Goal: Task Accomplishment & Management: Manage account settings

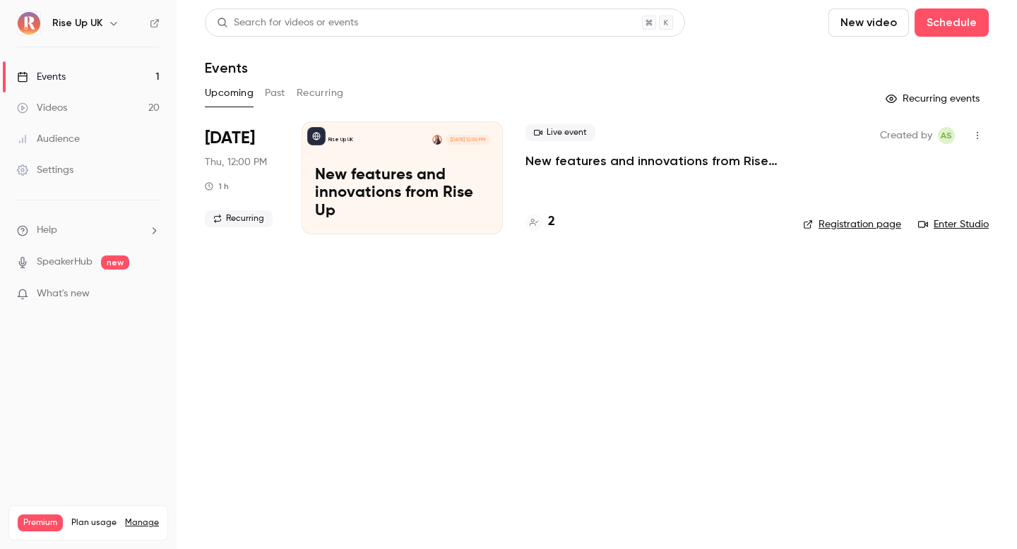
click at [108, 25] on icon "button" at bounding box center [113, 23] width 11 height 11
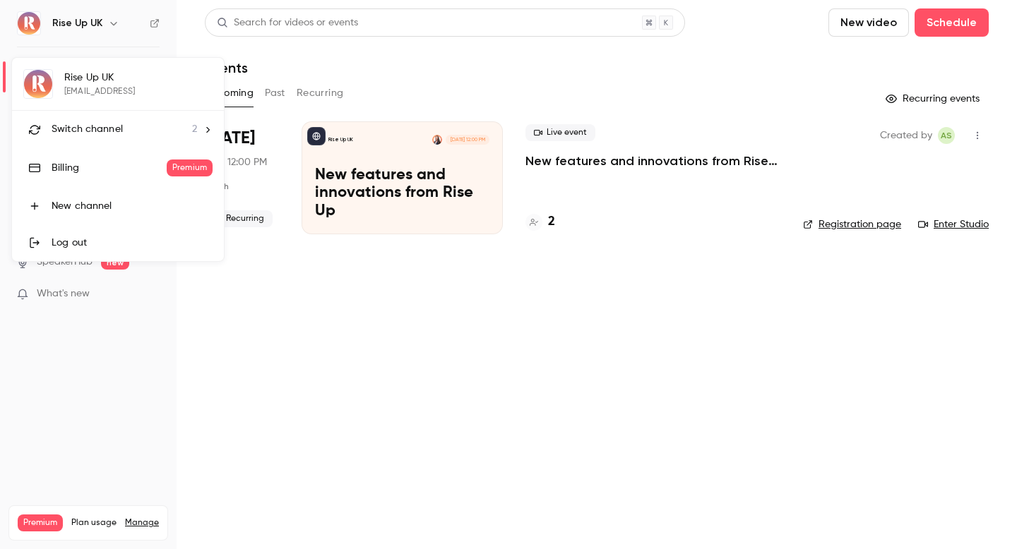
click at [110, 127] on span "Switch channel" at bounding box center [87, 129] width 71 height 15
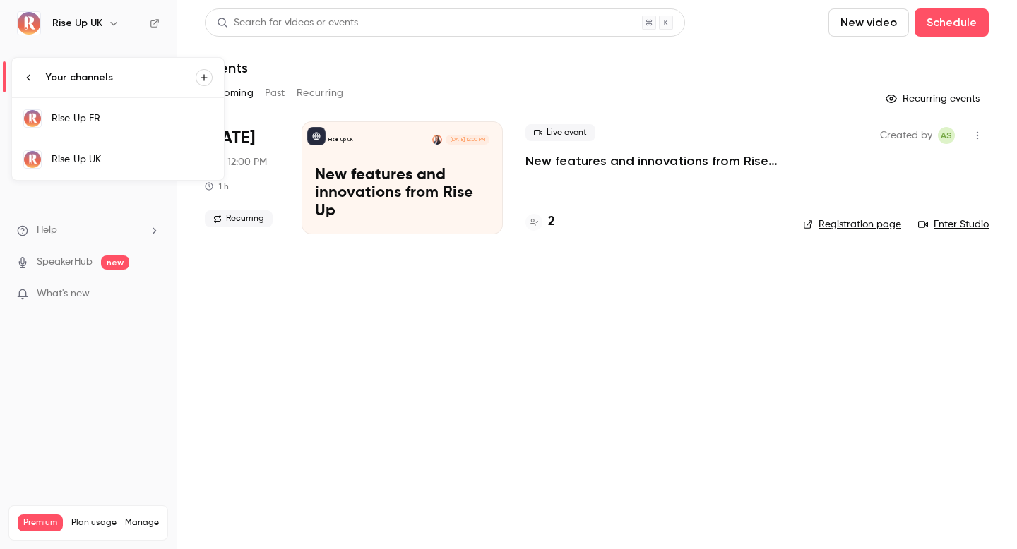
click at [112, 127] on link "Rise Up FR" at bounding box center [118, 118] width 212 height 41
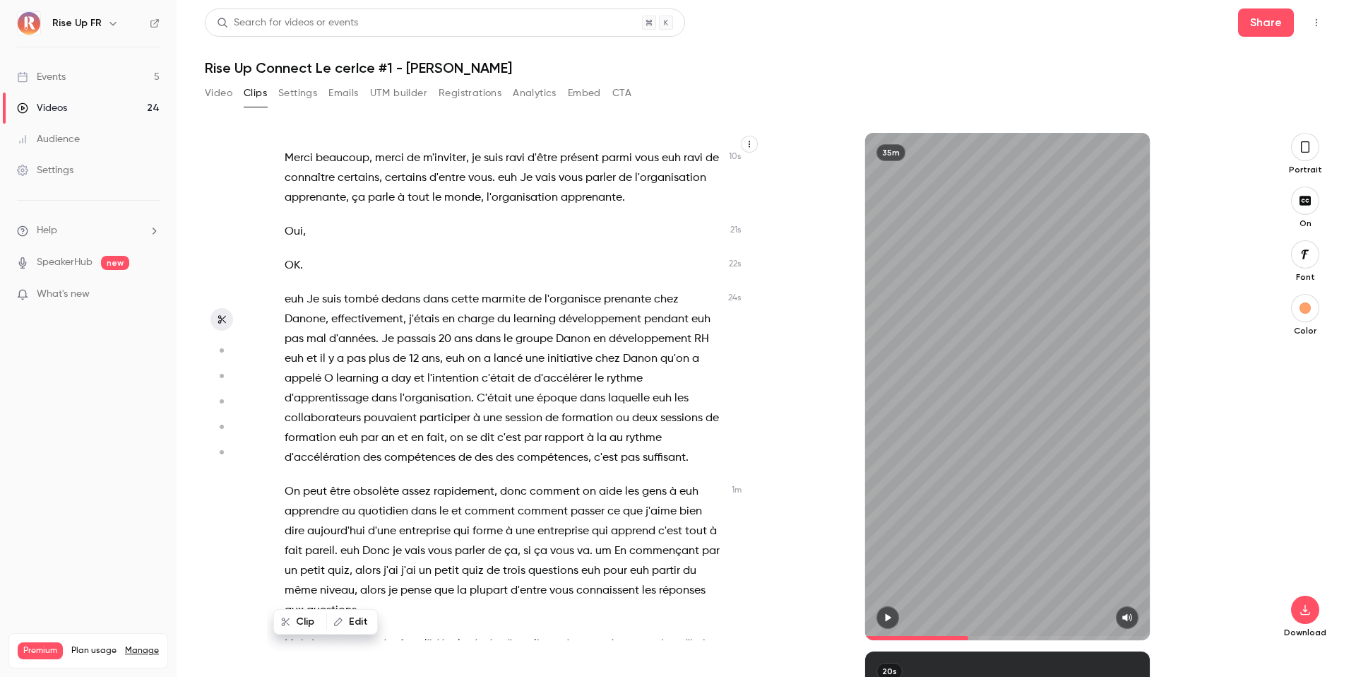
scroll to position [3347, 0]
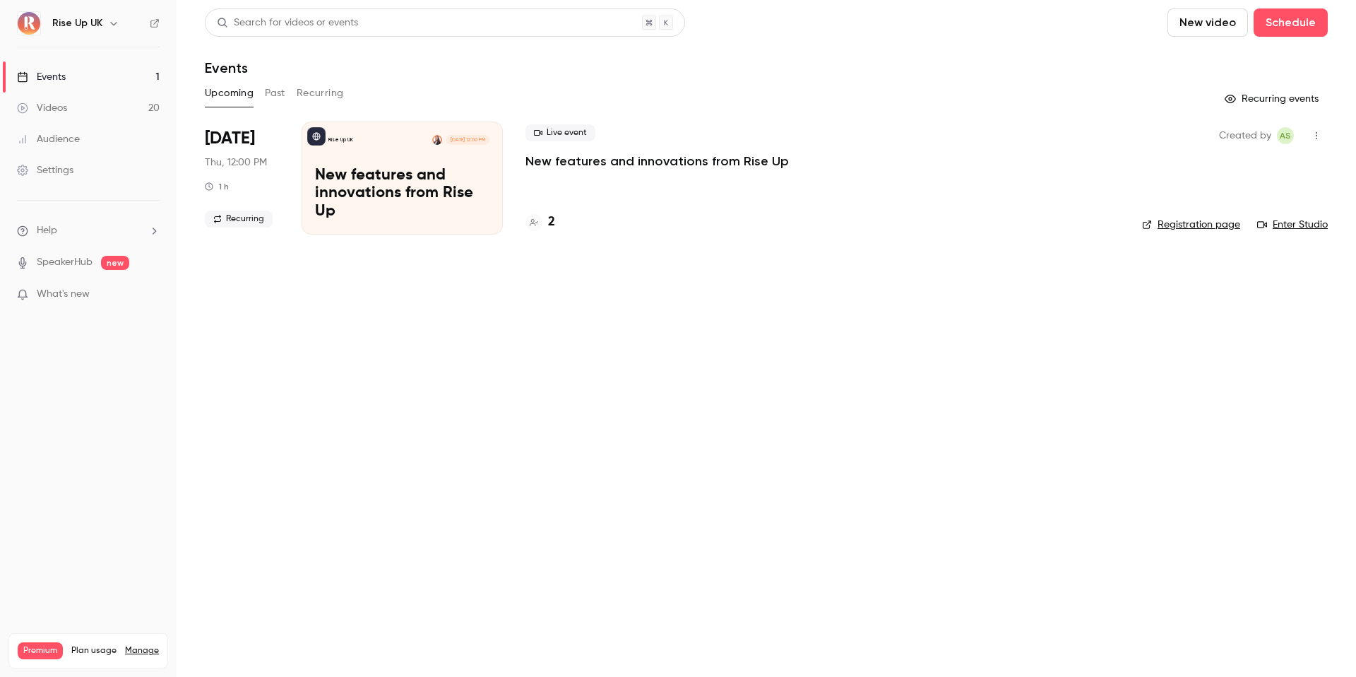
click at [114, 26] on icon "button" at bounding box center [113, 23] width 11 height 11
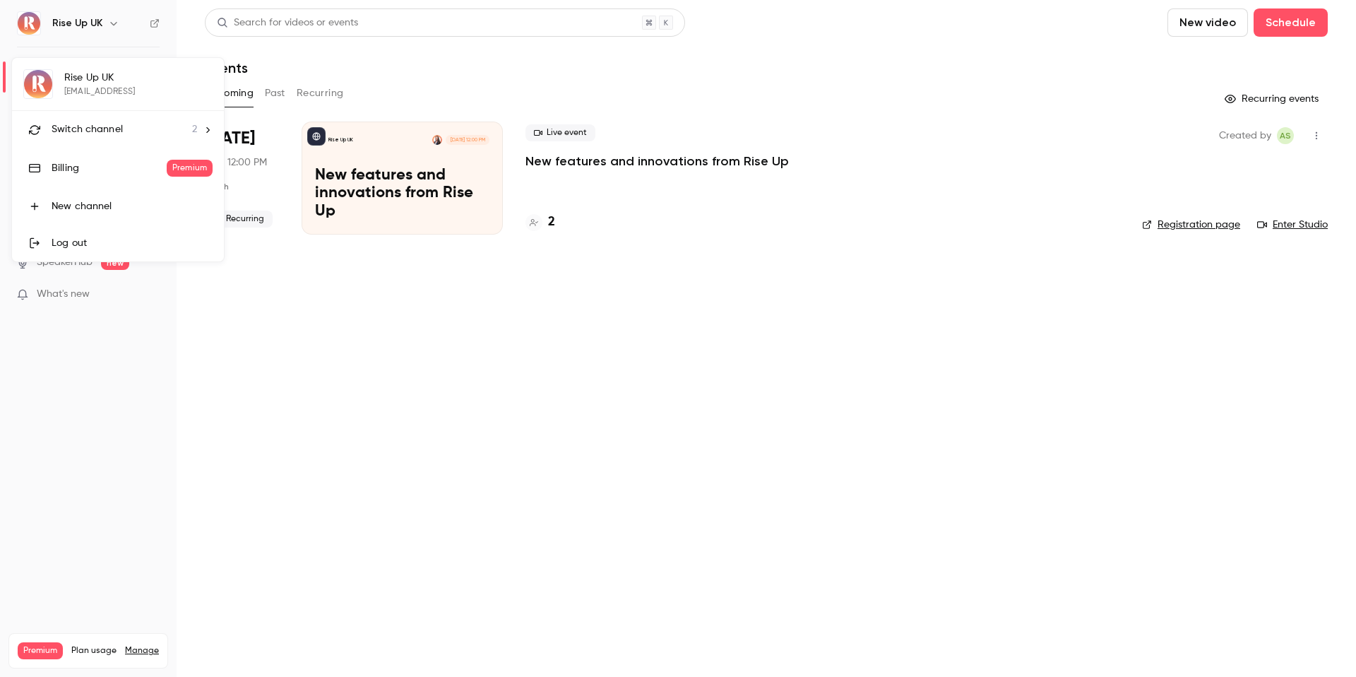
click at [138, 119] on li "Switch channel 2" at bounding box center [118, 129] width 212 height 37
click at [154, 116] on div "Rise Up FR" at bounding box center [132, 119] width 161 height 14
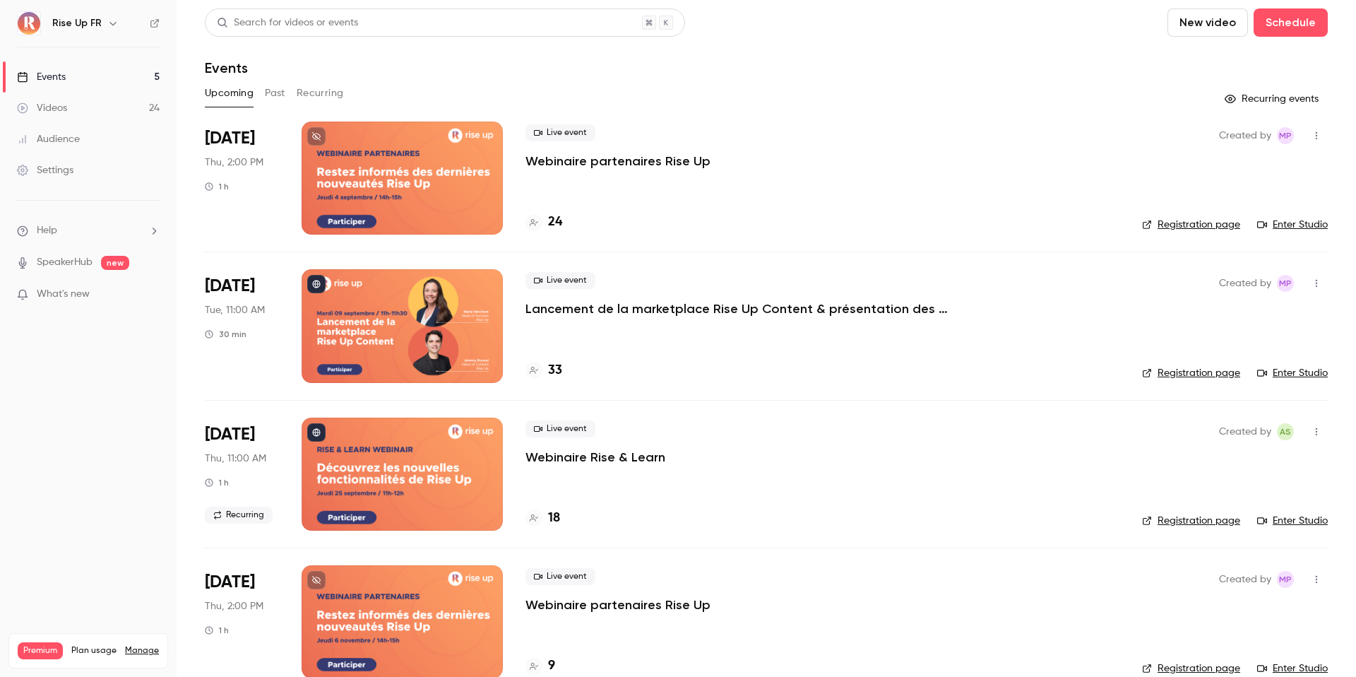
click at [427, 179] on div at bounding box center [402, 177] width 201 height 113
click at [1176, 222] on link "Registration page" at bounding box center [1191, 224] width 98 height 14
click at [1168, 373] on link "Registration page" at bounding box center [1191, 373] width 98 height 14
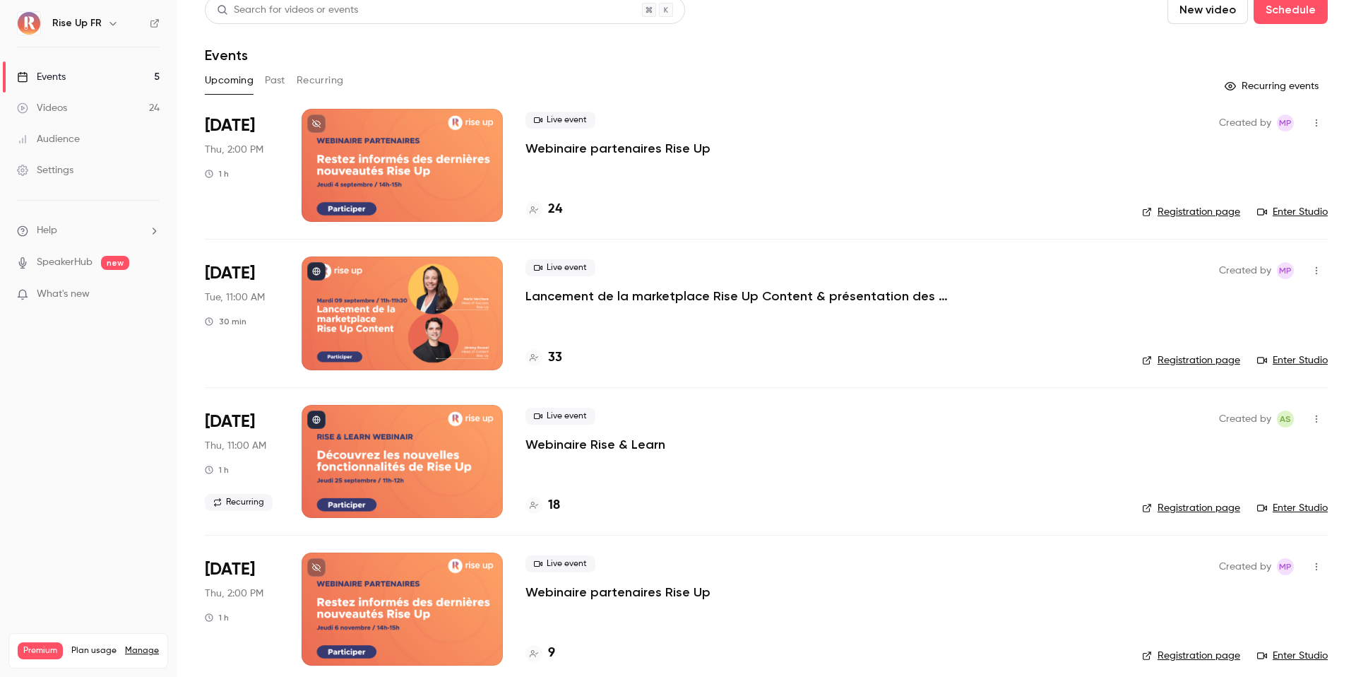
scroll to position [20, 0]
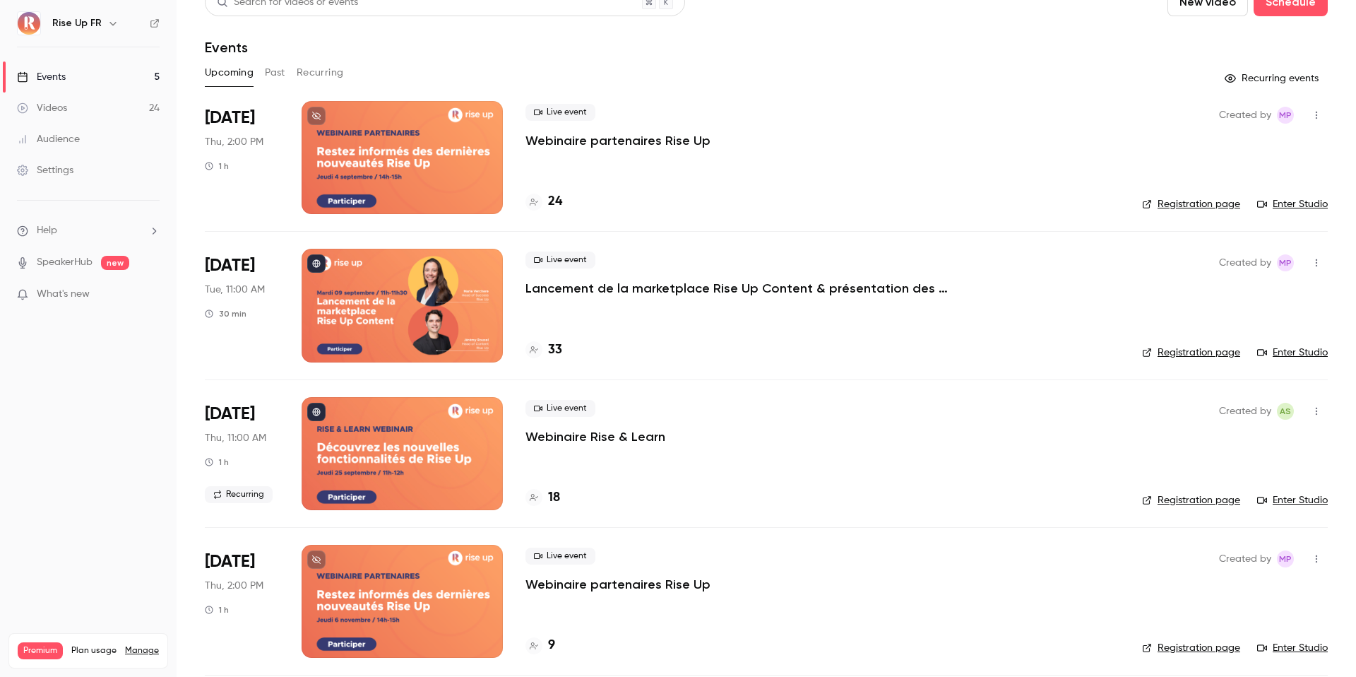
click at [1175, 501] on link "Registration page" at bounding box center [1191, 500] width 98 height 14
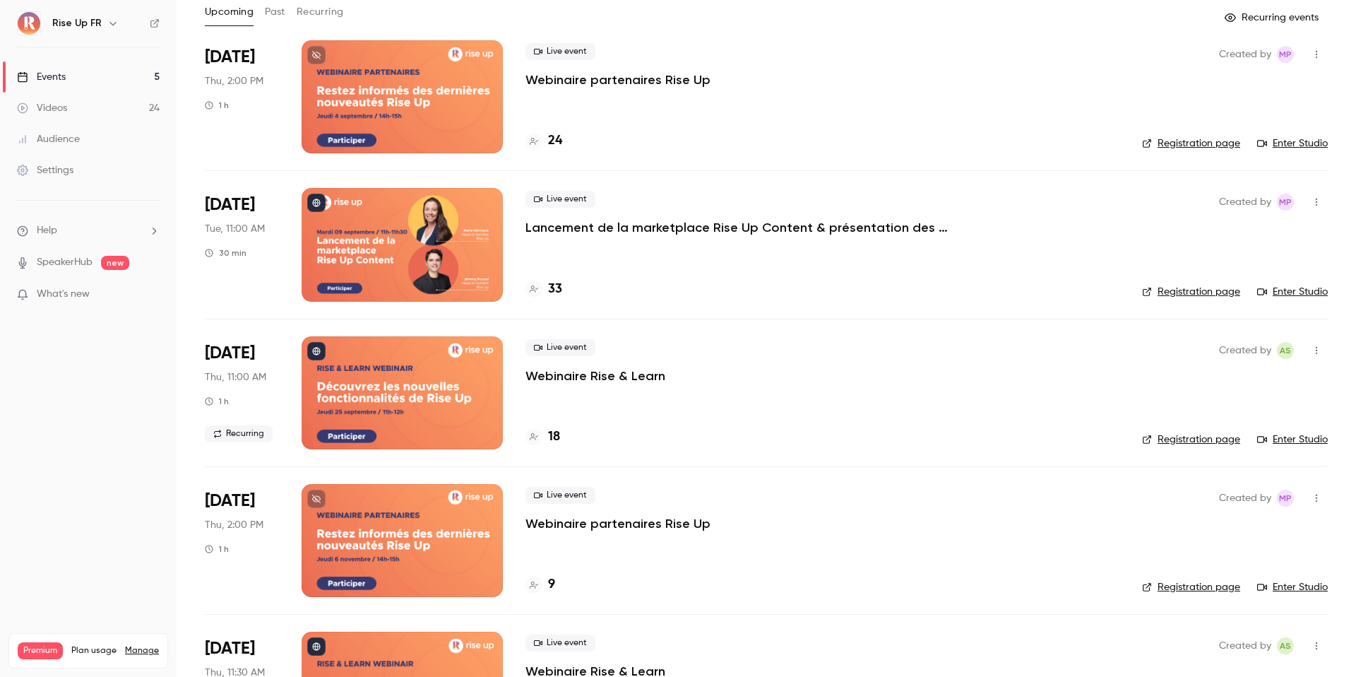
scroll to position [82, 0]
click at [1179, 585] on link "Registration page" at bounding box center [1191, 586] width 98 height 14
click at [1183, 143] on link "Registration page" at bounding box center [1191, 143] width 98 height 14
click at [1175, 293] on link "Registration page" at bounding box center [1191, 291] width 98 height 14
click at [857, 411] on div "Live event Webinaire Rise & Learn 18" at bounding box center [822, 391] width 594 height 113
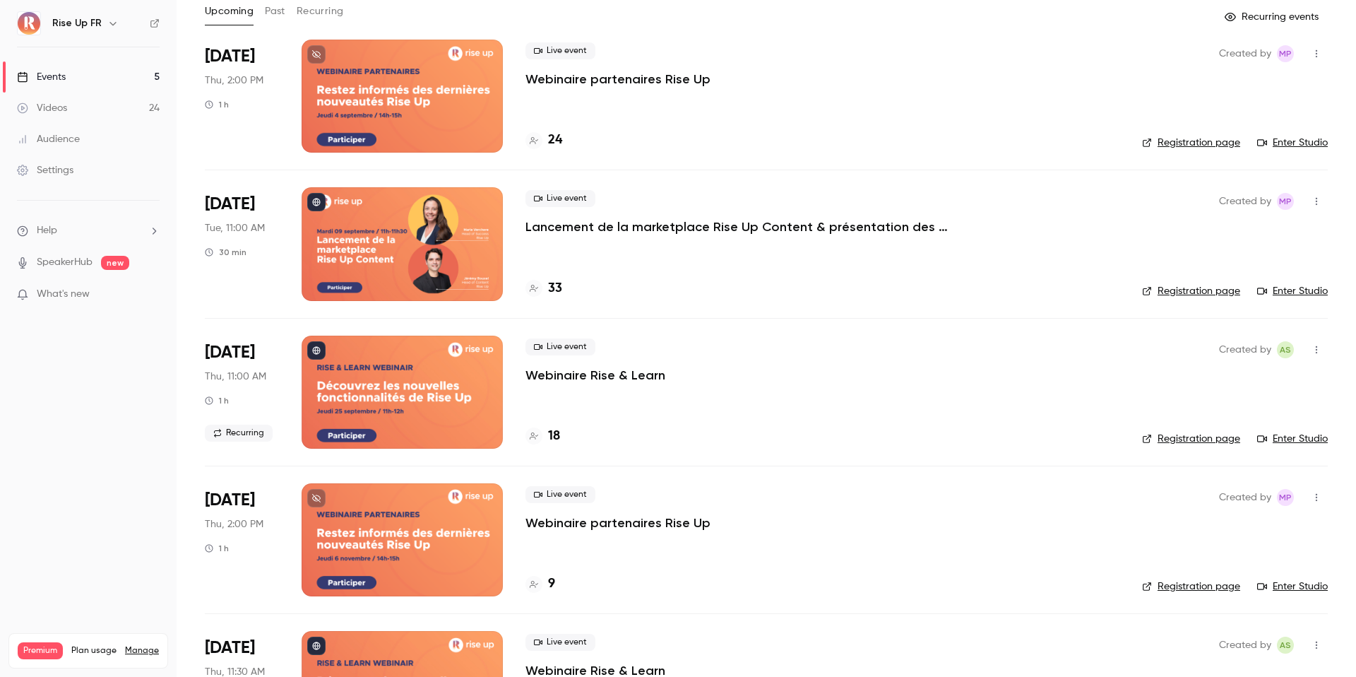
click at [1184, 434] on link "Registration page" at bounding box center [1191, 438] width 98 height 14
click at [387, 380] on div at bounding box center [402, 391] width 201 height 113
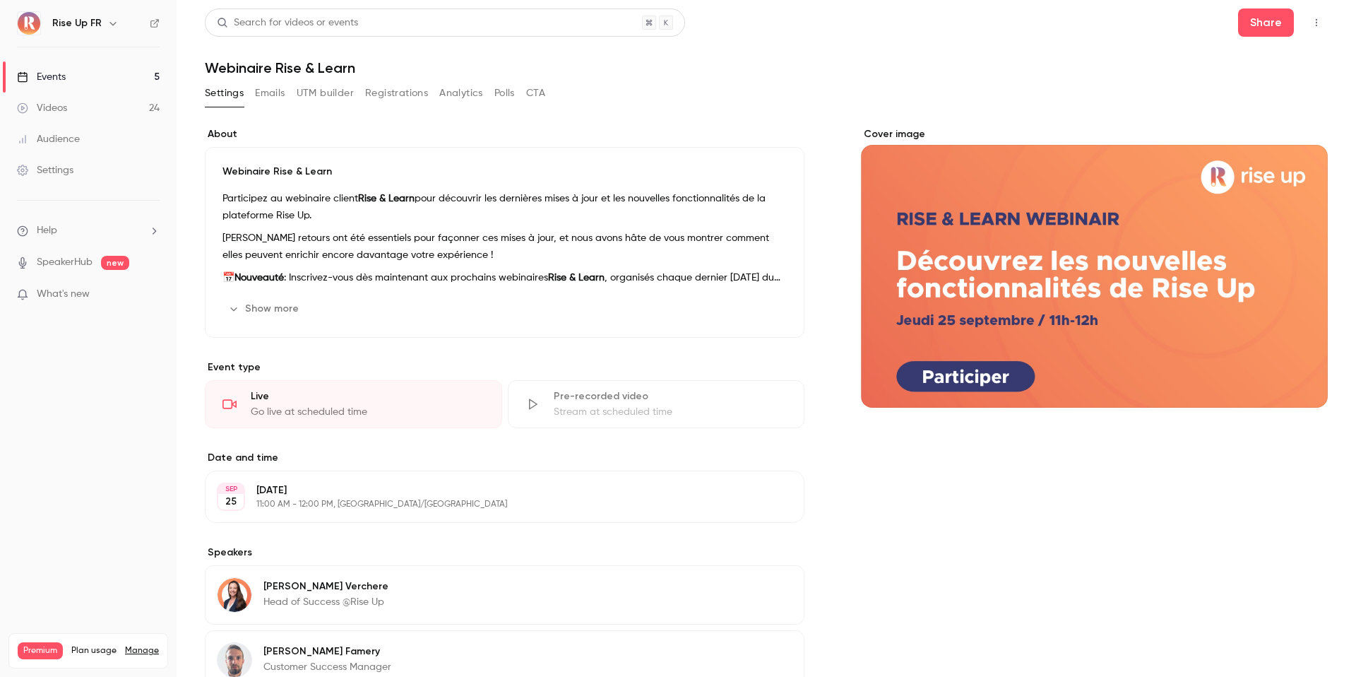
click at [763, 490] on button "Edit" at bounding box center [767, 496] width 52 height 23
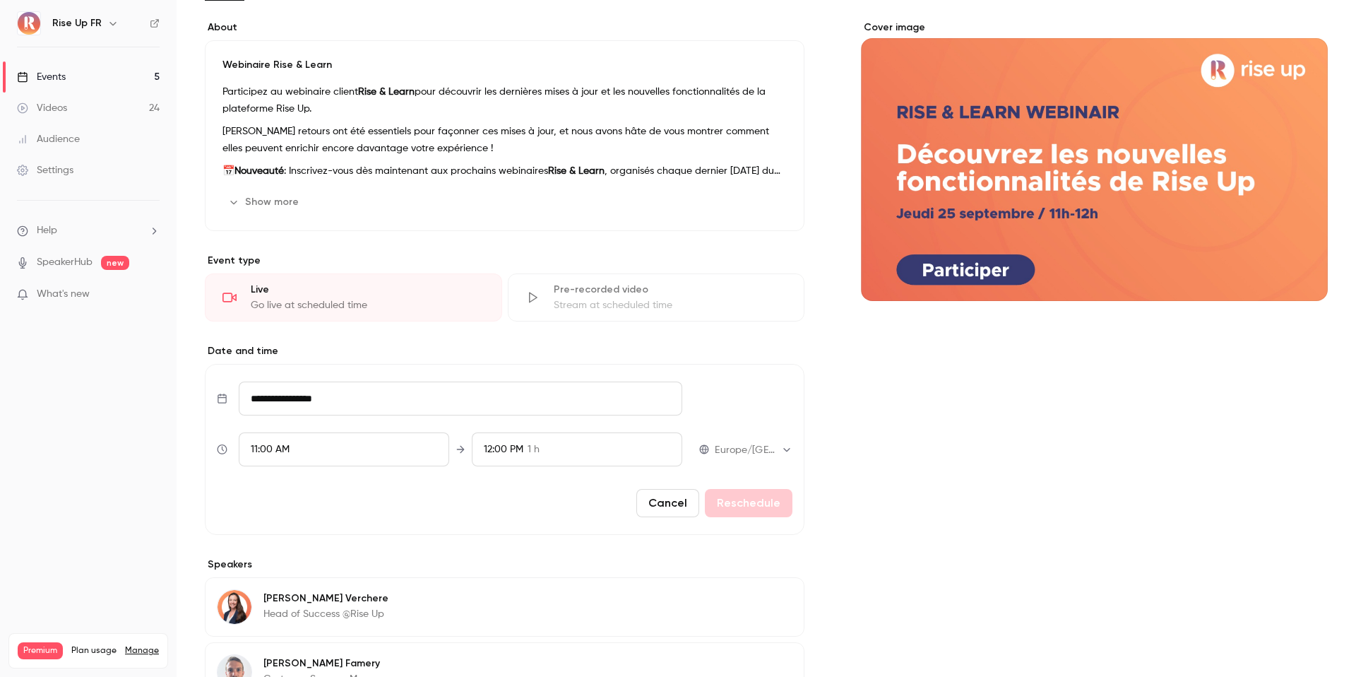
scroll to position [123, 0]
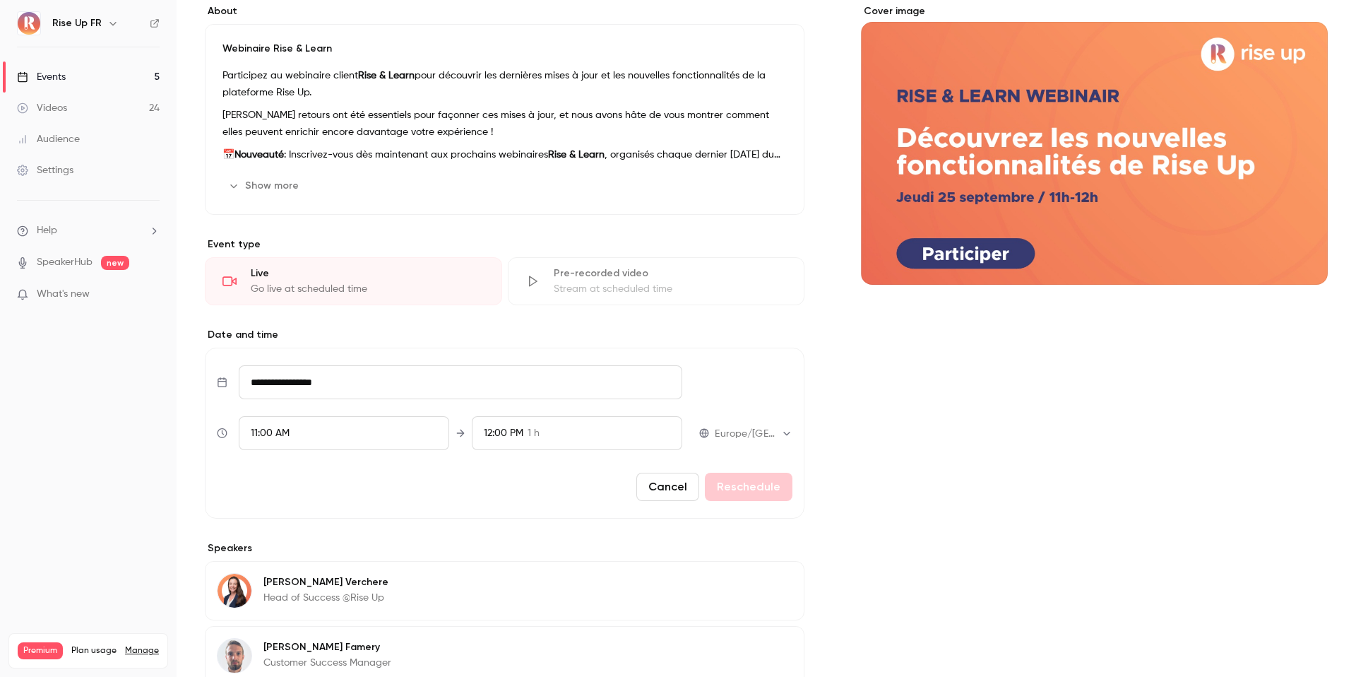
click at [513, 426] on div "12:00 PM" at bounding box center [504, 433] width 40 height 15
click at [519, 301] on span "11:45 AM" at bounding box center [503, 303] width 38 height 15
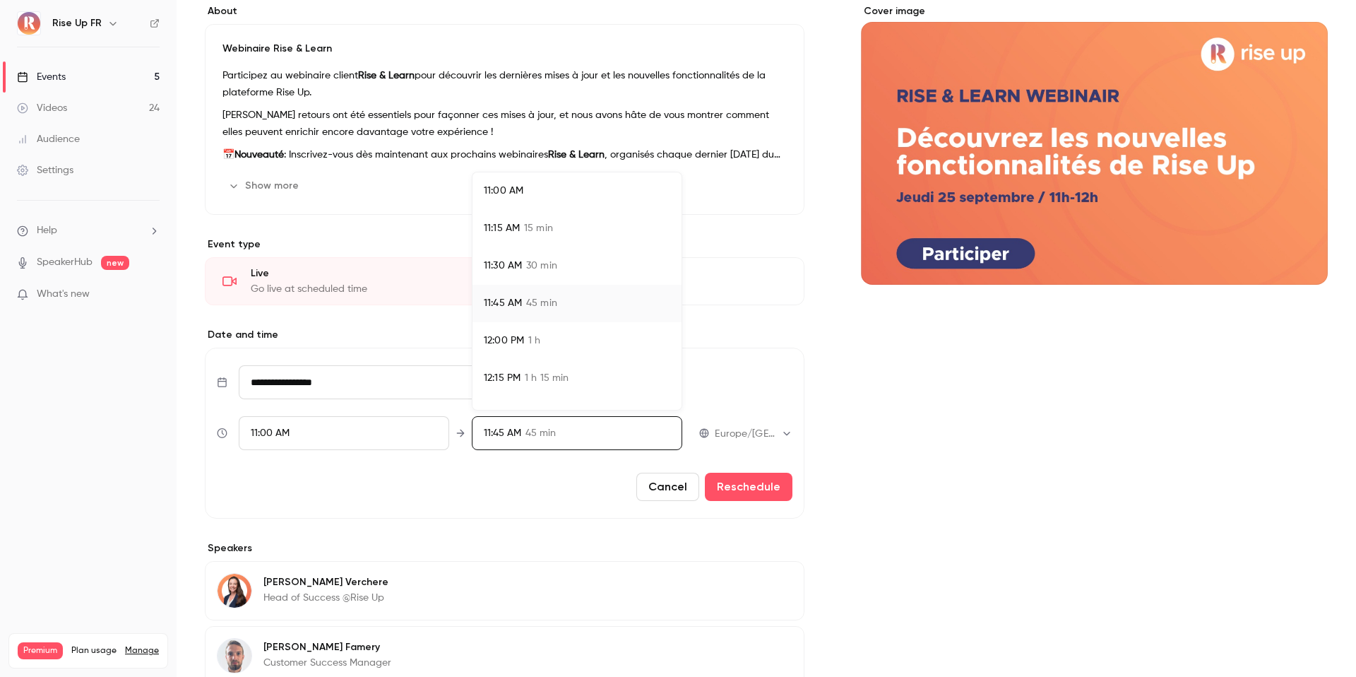
click at [738, 492] on div at bounding box center [678, 338] width 1356 height 677
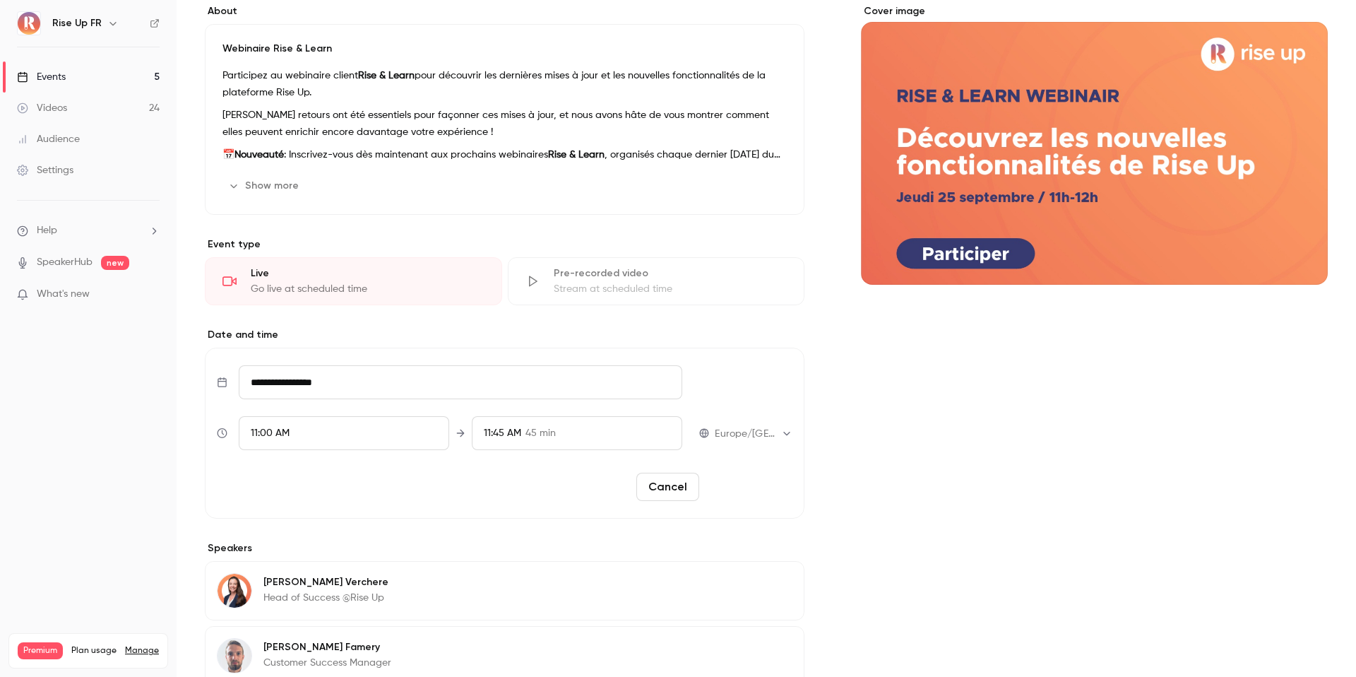
click at [732, 484] on button "Reschedule" at bounding box center [749, 486] width 88 height 28
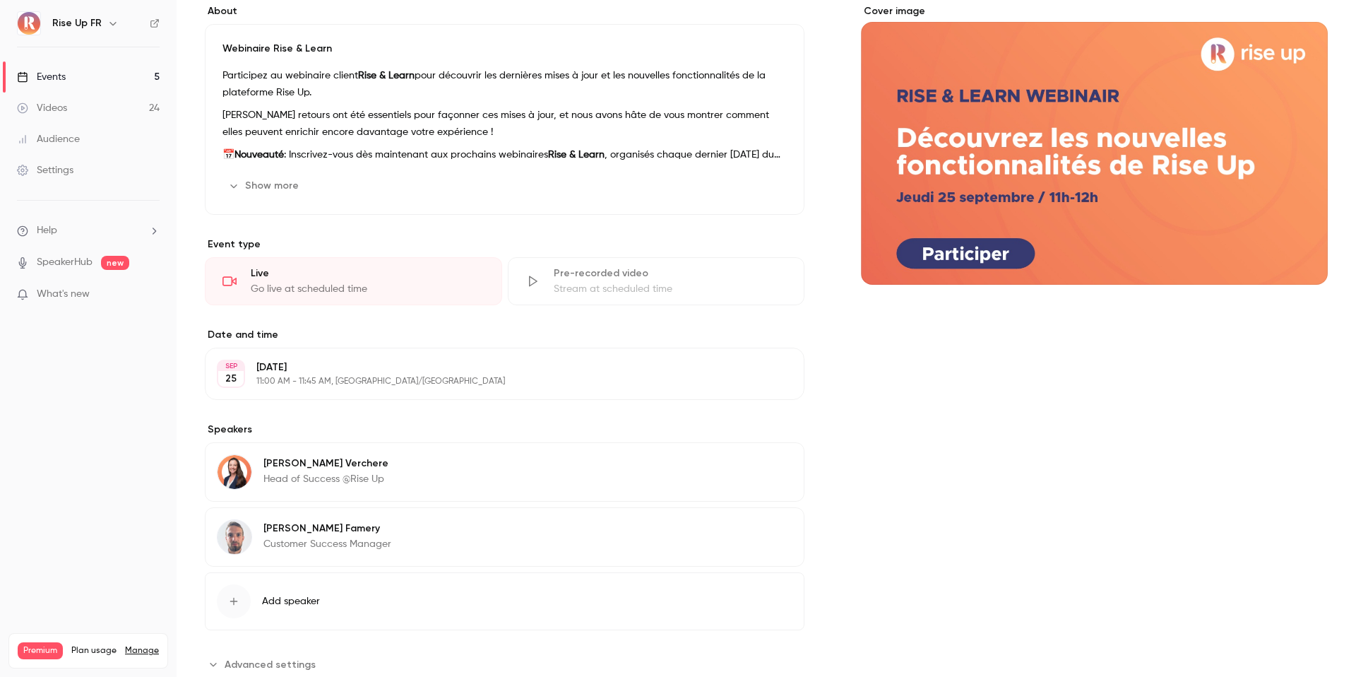
click at [779, 458] on button "Edit" at bounding box center [767, 465] width 52 height 23
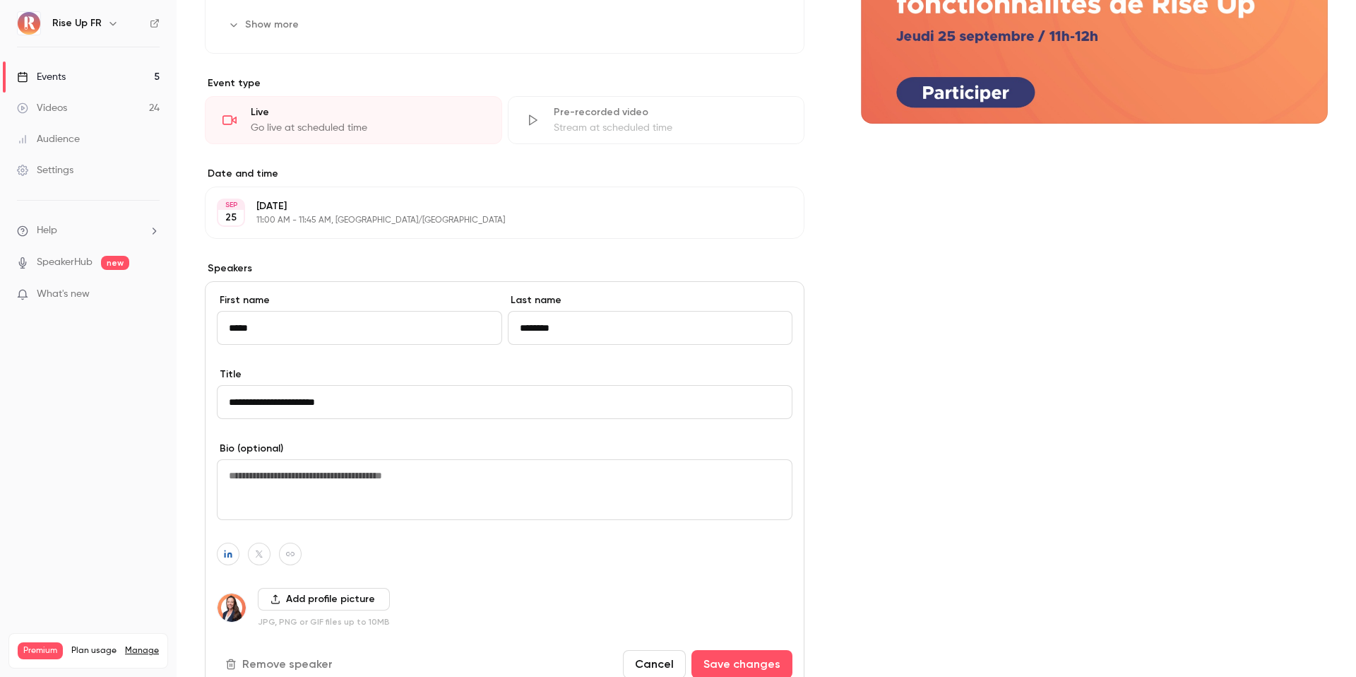
scroll to position [283, 0]
click at [395, 178] on label "Date and time" at bounding box center [505, 174] width 600 height 14
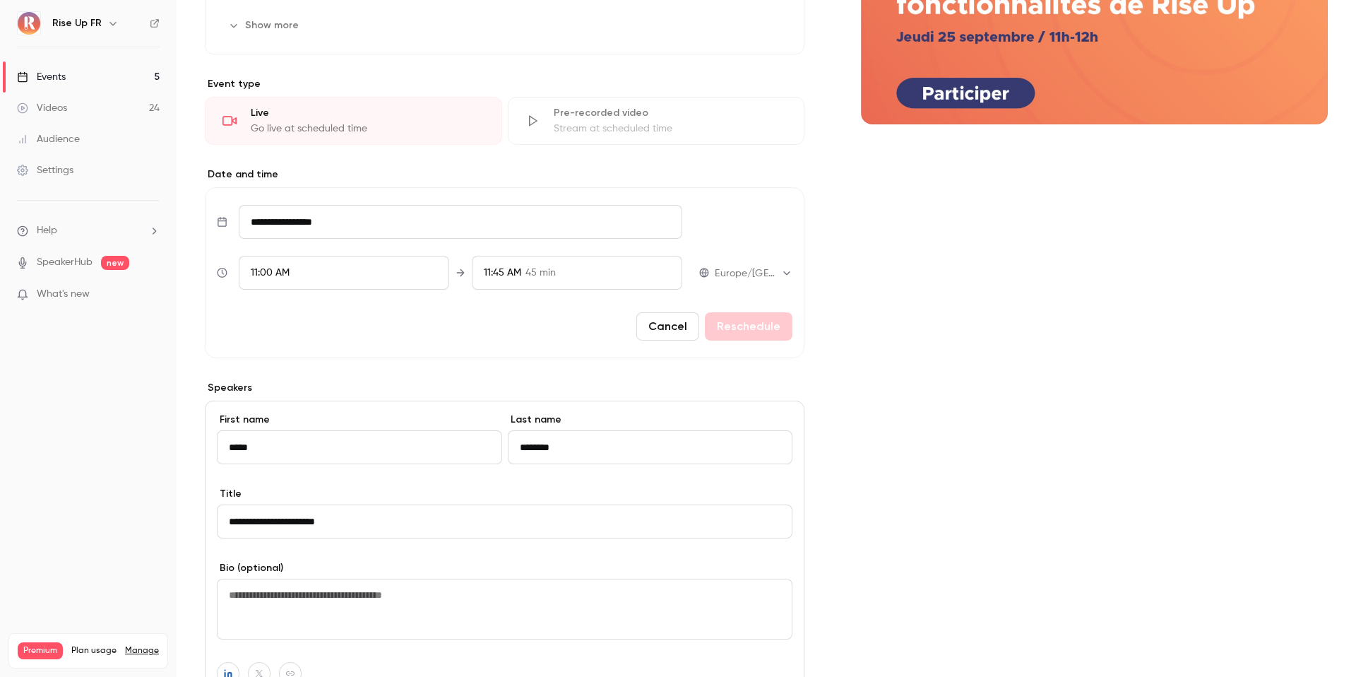
click at [614, 273] on div "11:45 AM 45 min" at bounding box center [577, 273] width 210 height 34
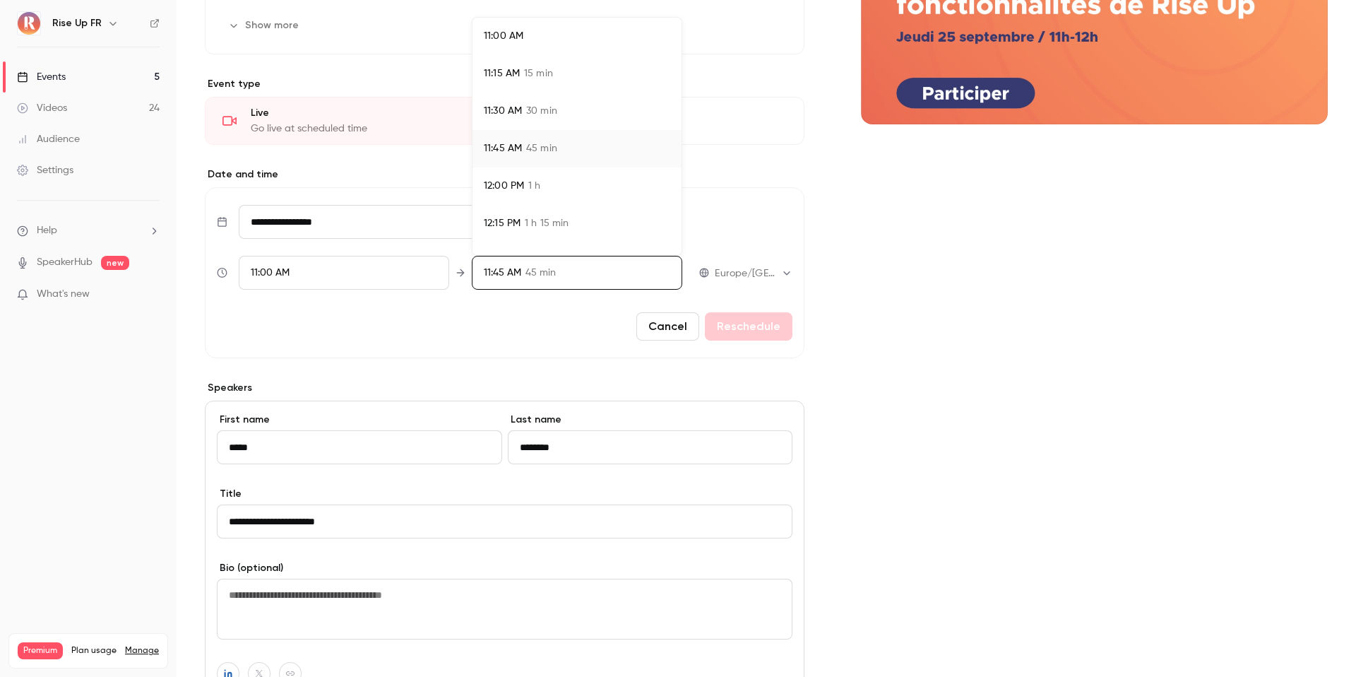
click at [529, 186] on span "1 h" at bounding box center [534, 186] width 12 height 15
click at [746, 317] on div at bounding box center [678, 338] width 1356 height 677
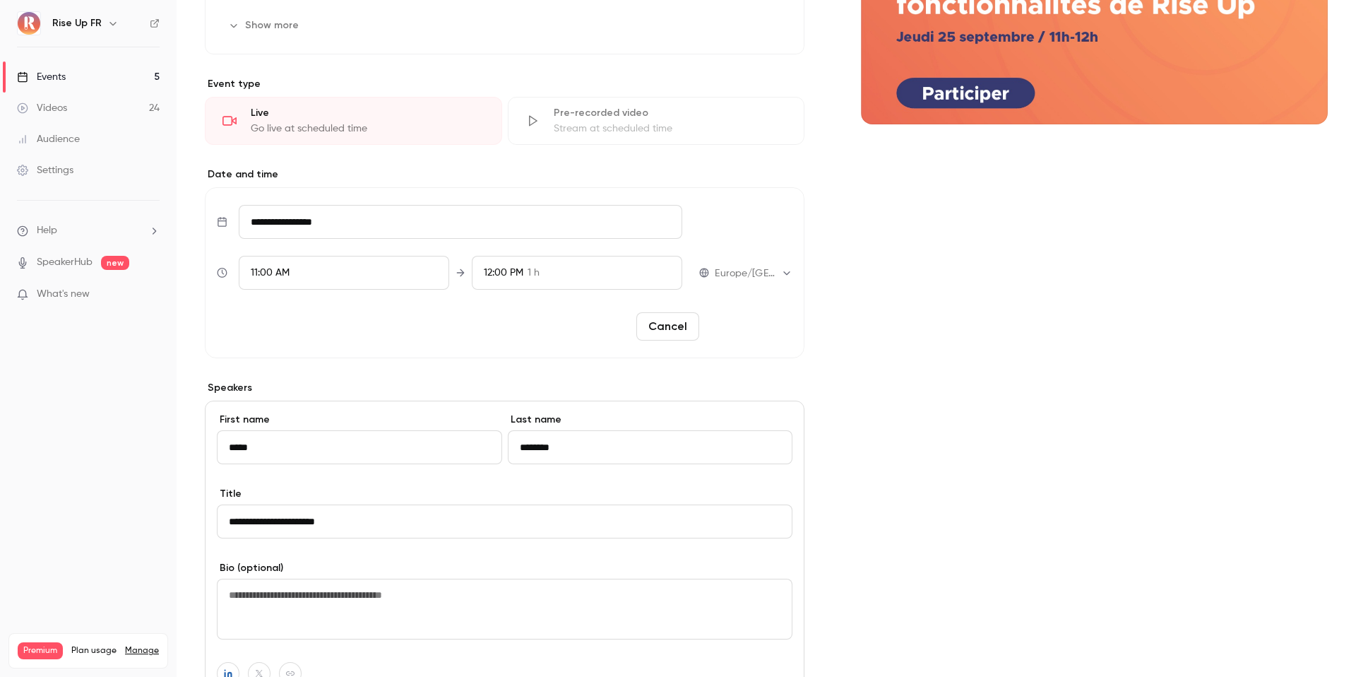
click at [753, 333] on button "Reschedule" at bounding box center [749, 326] width 88 height 28
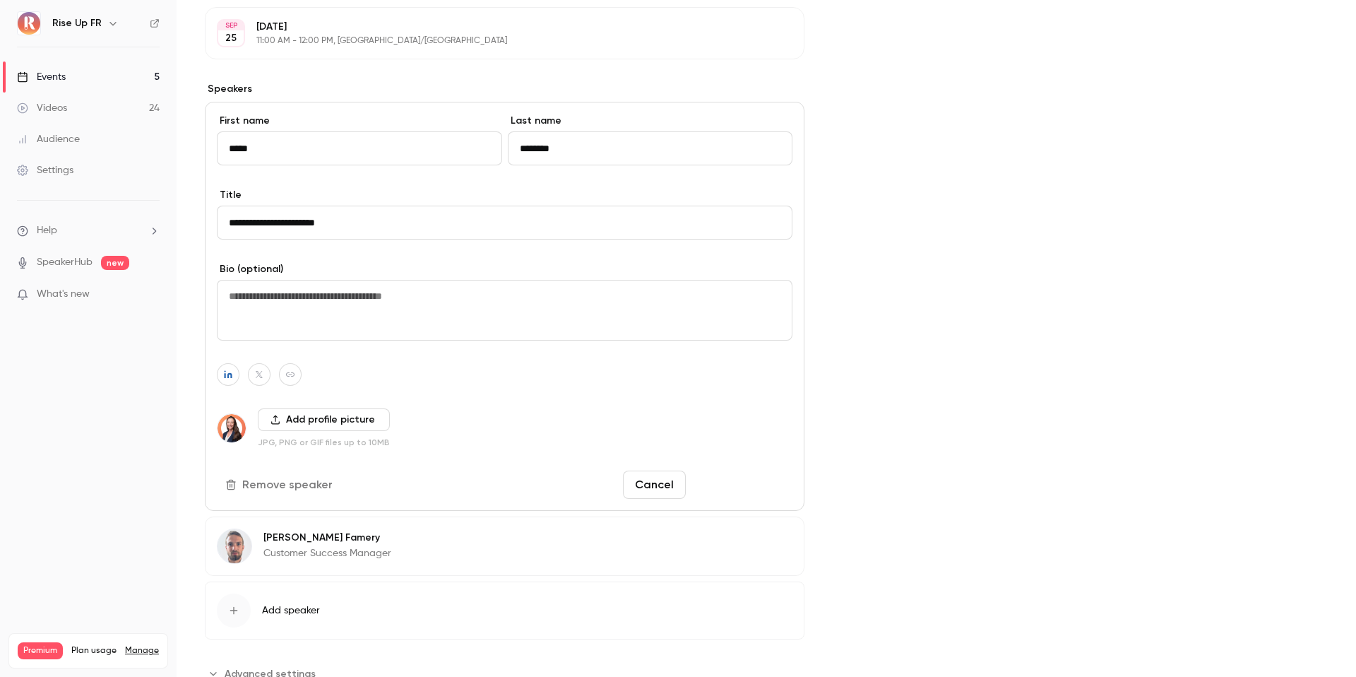
click at [725, 483] on button "Save changes" at bounding box center [741, 484] width 101 height 28
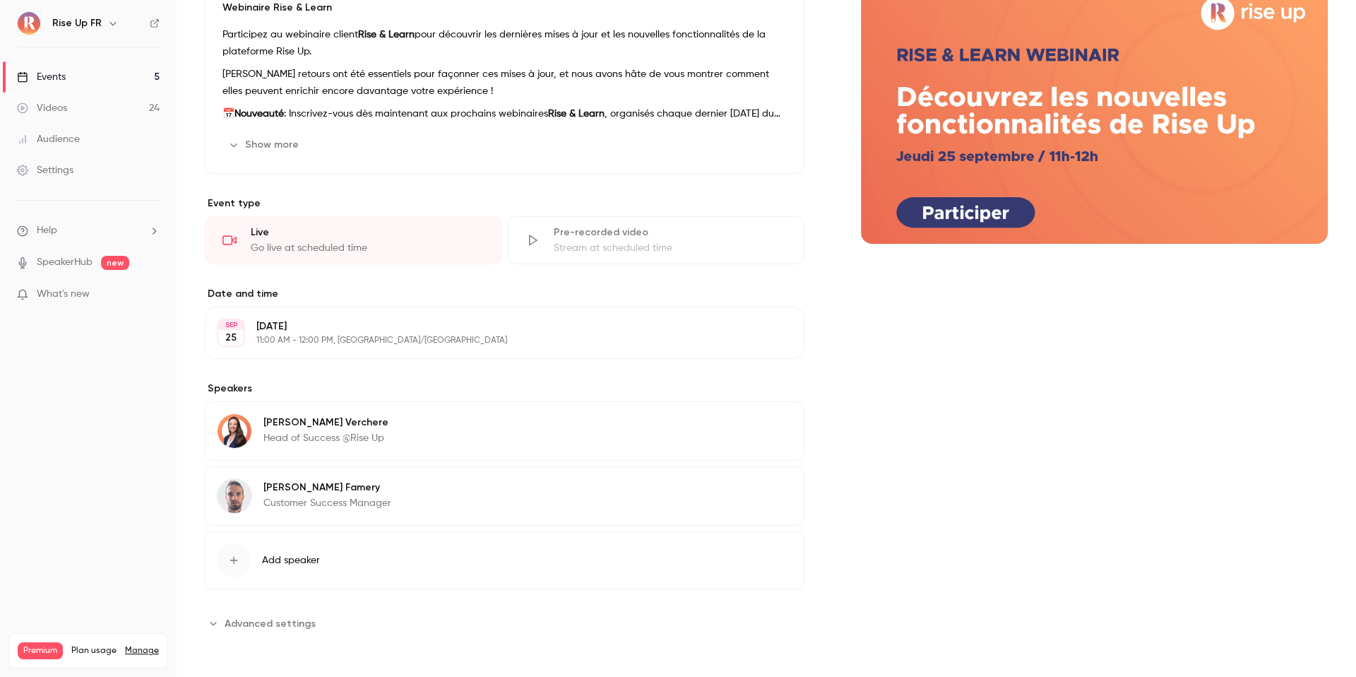
scroll to position [0, 0]
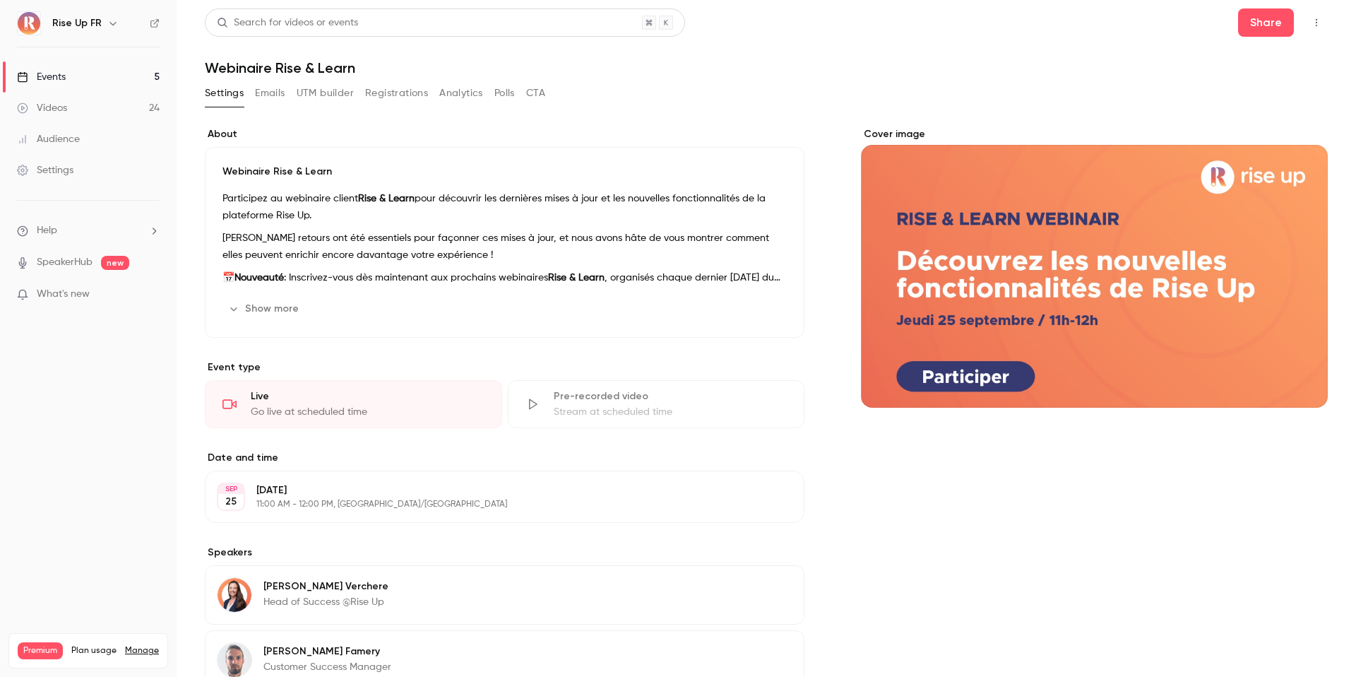
click at [118, 67] on link "Events 5" at bounding box center [88, 76] width 177 height 31
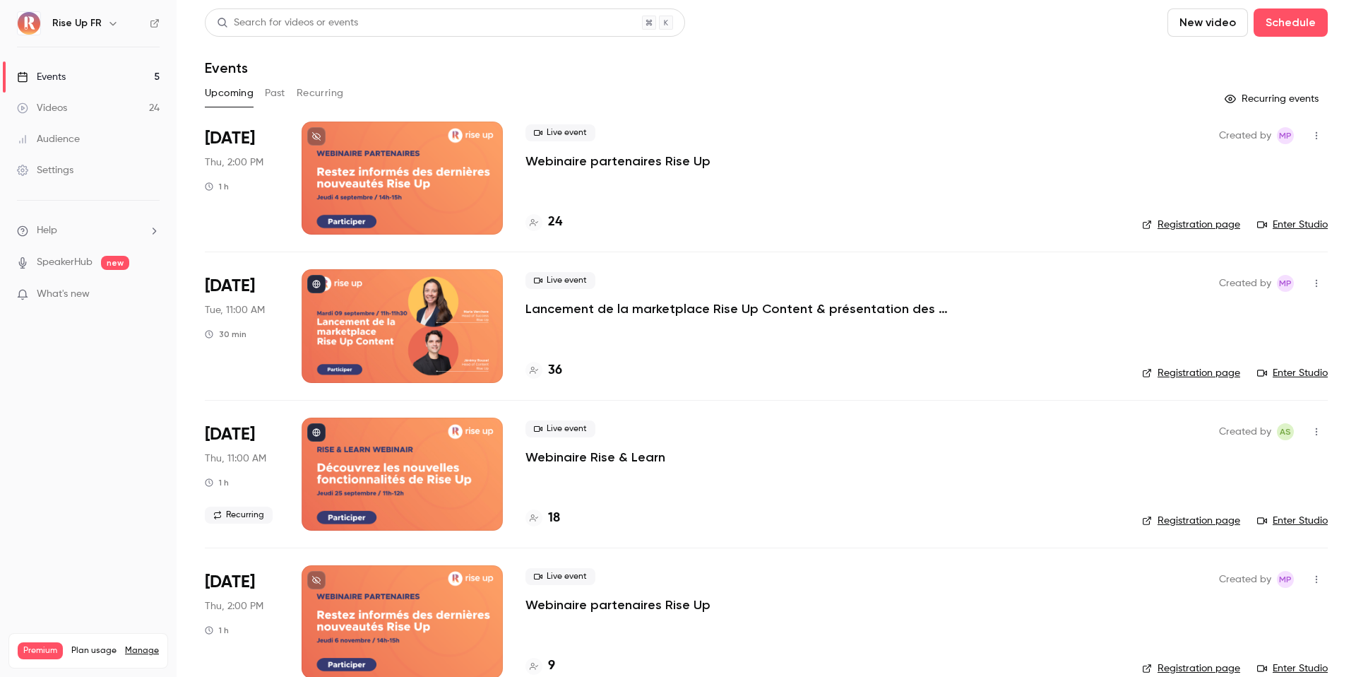
click at [1219, 523] on link "Registration page" at bounding box center [1191, 520] width 98 height 14
click at [317, 93] on button "Recurring" at bounding box center [320, 93] width 47 height 23
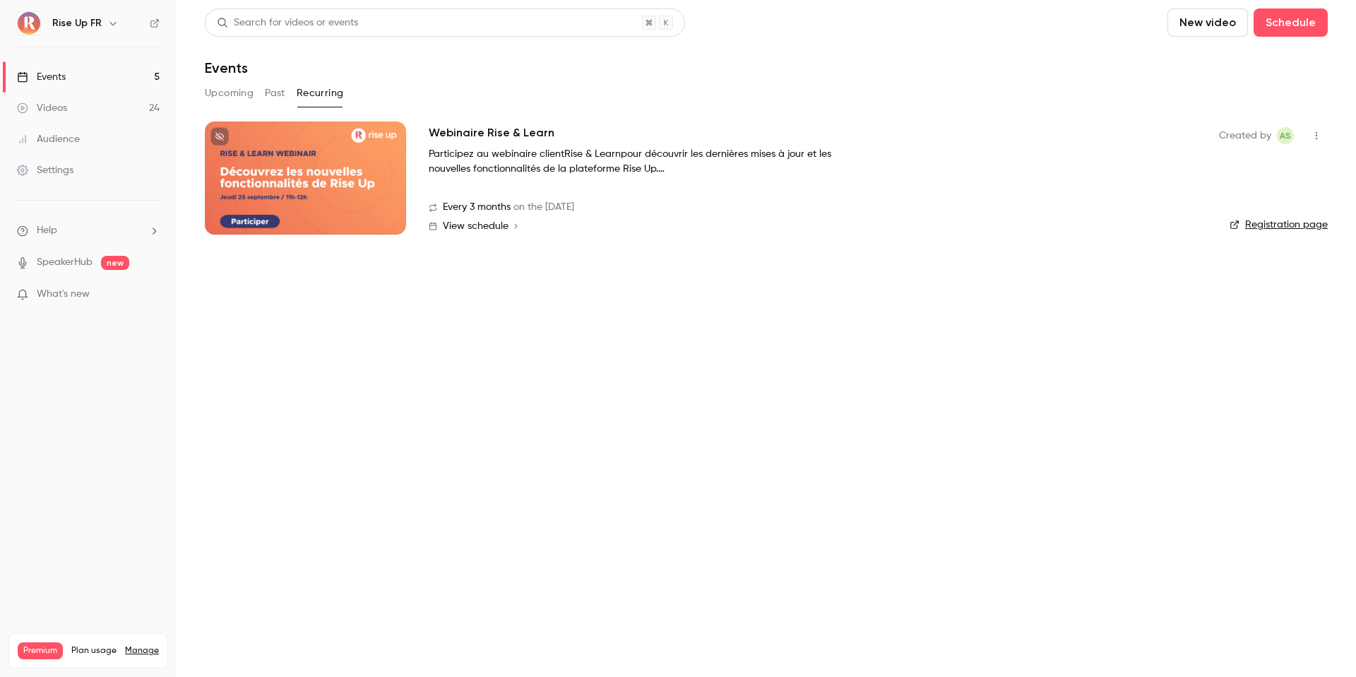
click at [1302, 225] on link "Registration page" at bounding box center [1278, 224] width 98 height 14
